Goal: Check status: Check status

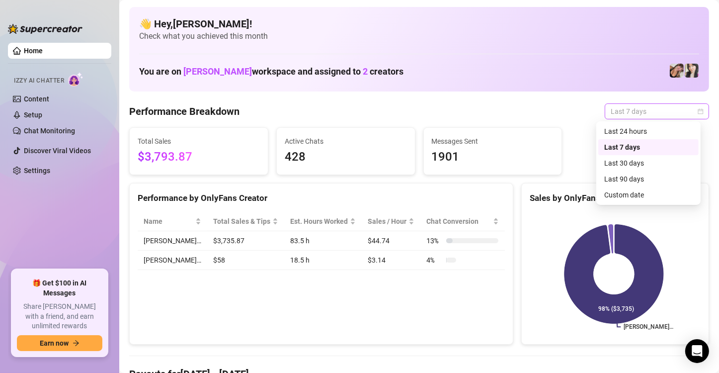
click at [648, 113] on span "Last 7 days" at bounding box center [657, 111] width 92 height 15
click at [634, 194] on div "Custom date" at bounding box center [649, 194] width 89 height 11
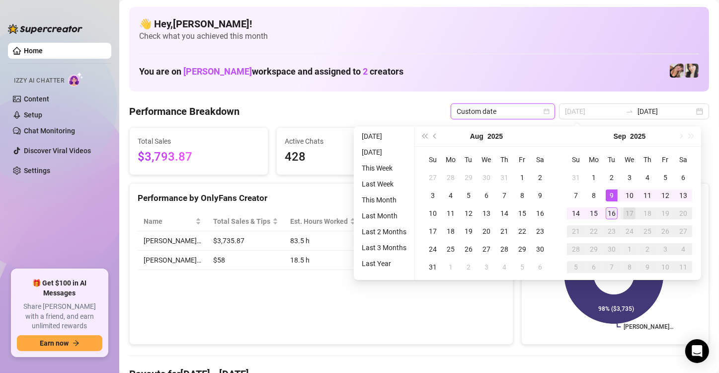
type input "[DATE]"
click at [610, 210] on div "16" at bounding box center [612, 213] width 12 height 12
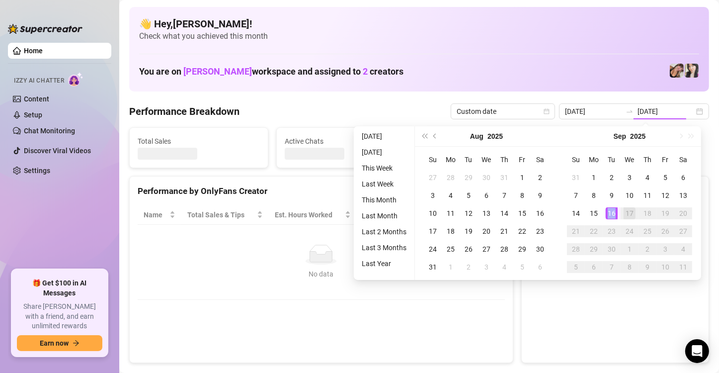
type input "[DATE]"
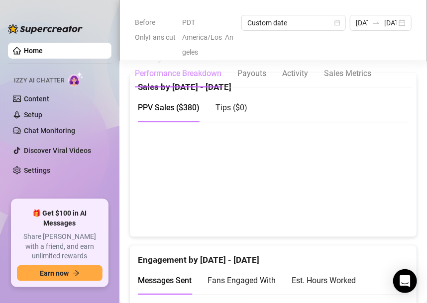
scroll to position [642, 0]
